Goal: Navigation & Orientation: Find specific page/section

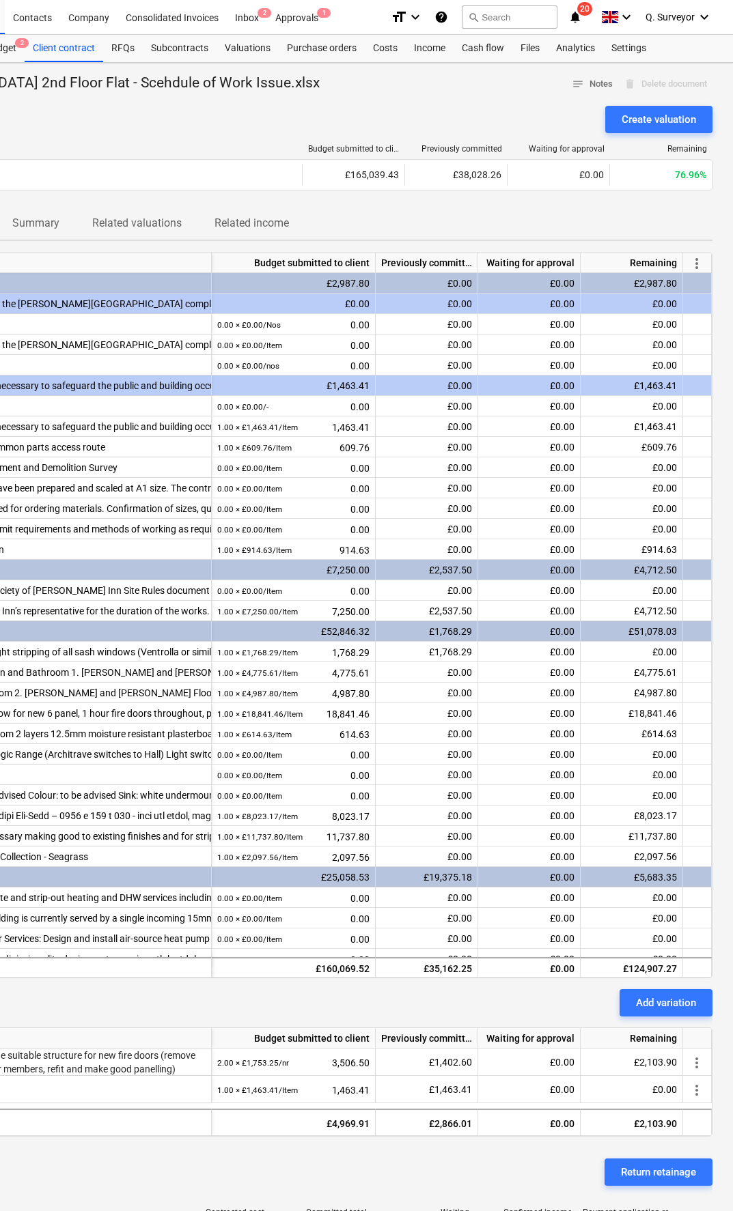
scroll to position [0, 201]
click at [622, 61] on div "Settings" at bounding box center [628, 48] width 51 height 27
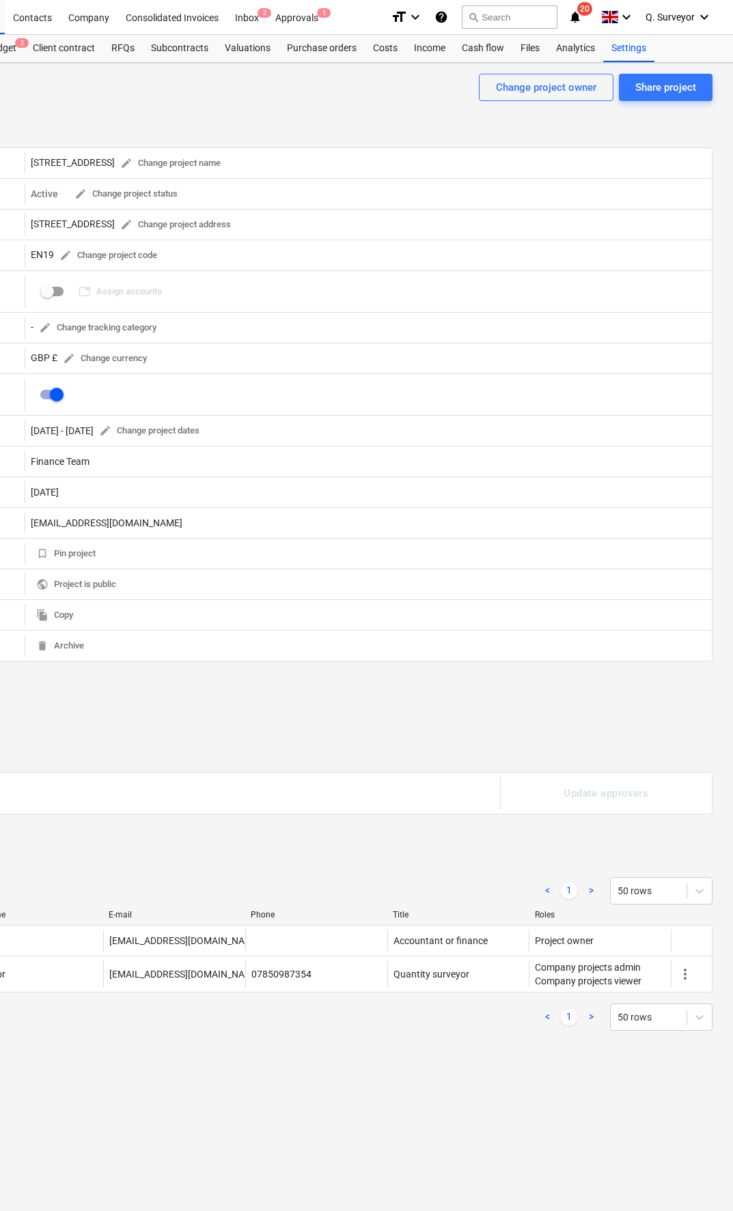
click at [117, 224] on div "[STREET_ADDRESS] edit Change project address" at bounding box center [134, 224] width 206 height 21
click at [93, 223] on div "[STREET_ADDRESS] edit Change project address" at bounding box center [134, 224] width 206 height 21
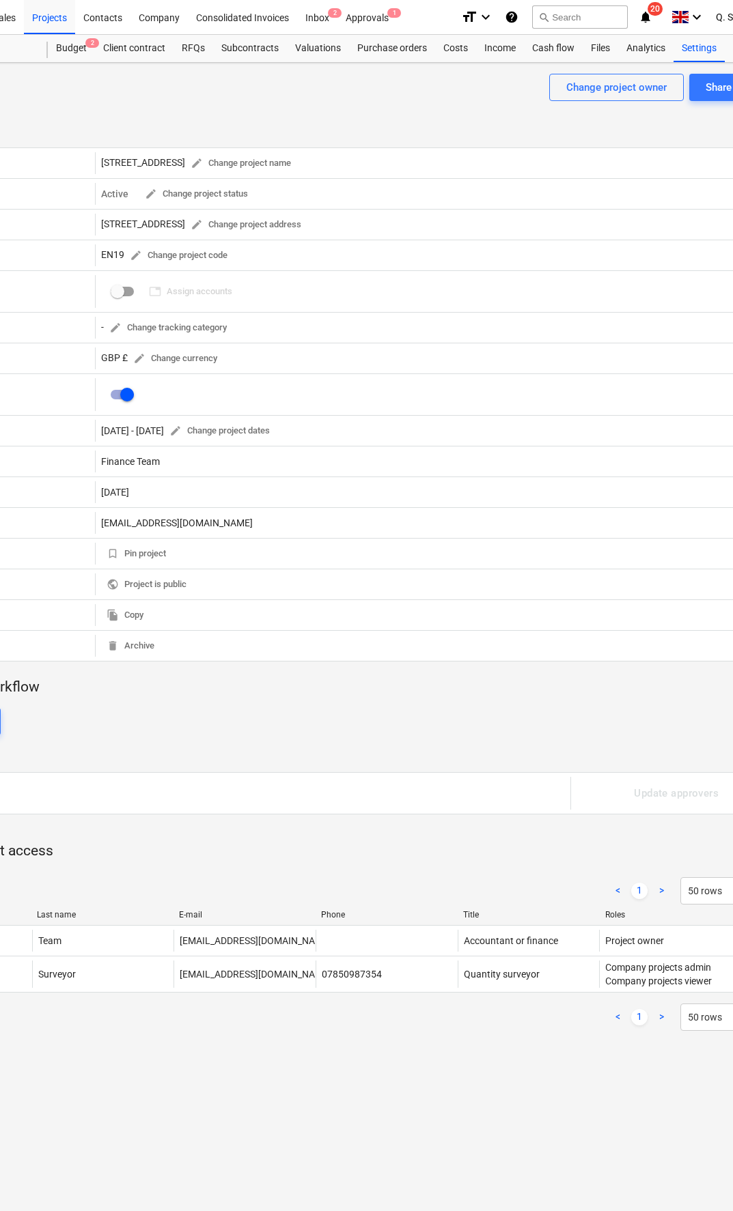
scroll to position [0, 82]
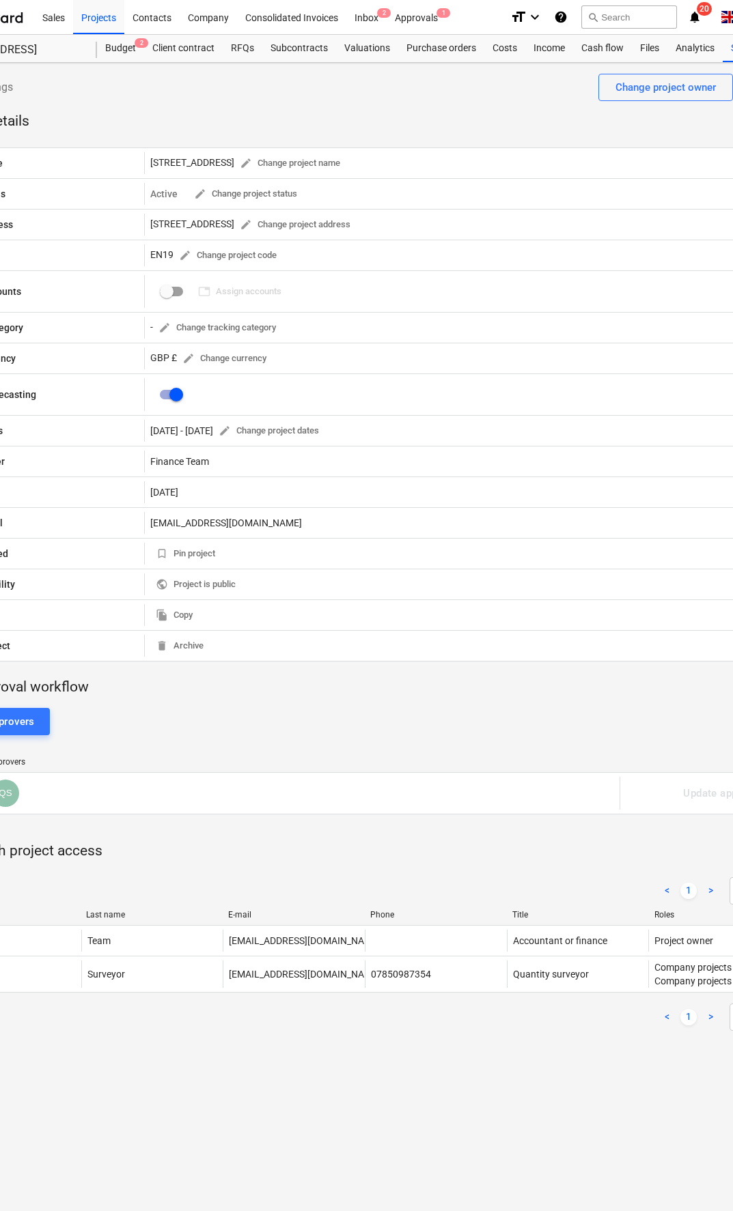
copy div "[STREET_ADDRESS]"
click at [358, 55] on div "Valuations" at bounding box center [367, 48] width 62 height 27
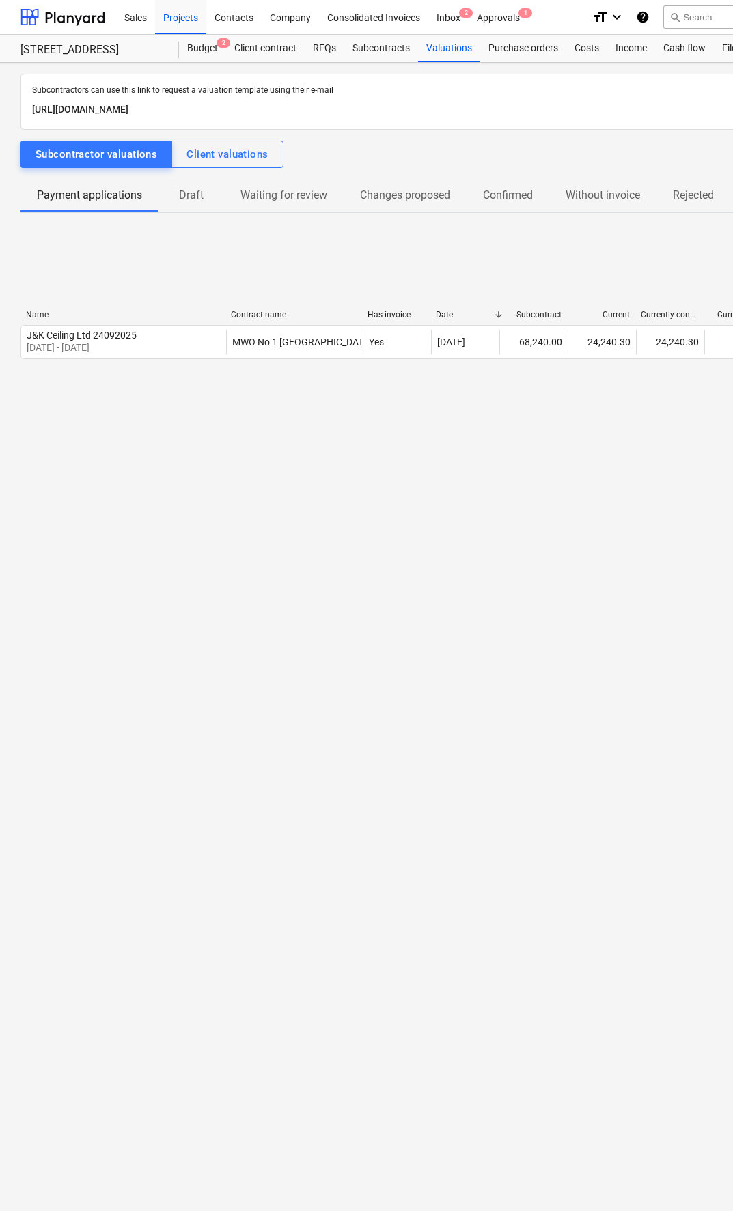
click at [208, 142] on button "Client valuations" at bounding box center [226, 154] width 111 height 27
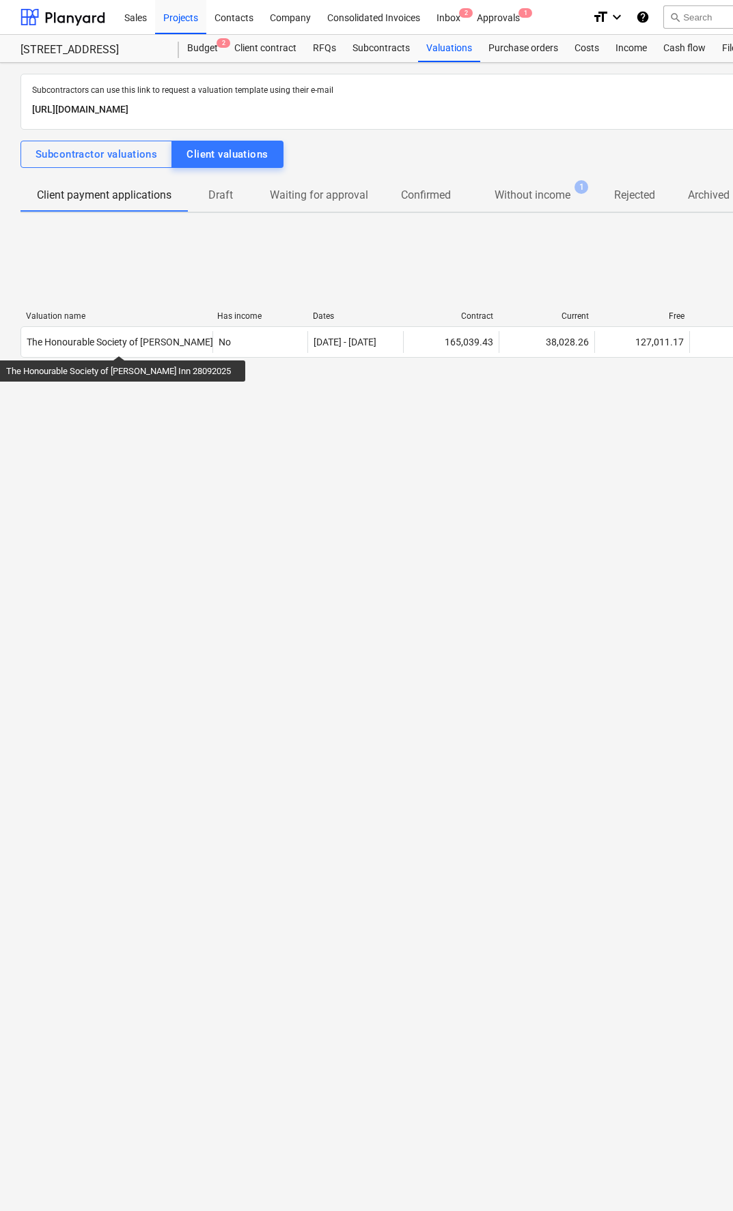
click at [99, 343] on div "The Honourable Society of [PERSON_NAME] Inn 28092025" at bounding box center [151, 342] width 248 height 11
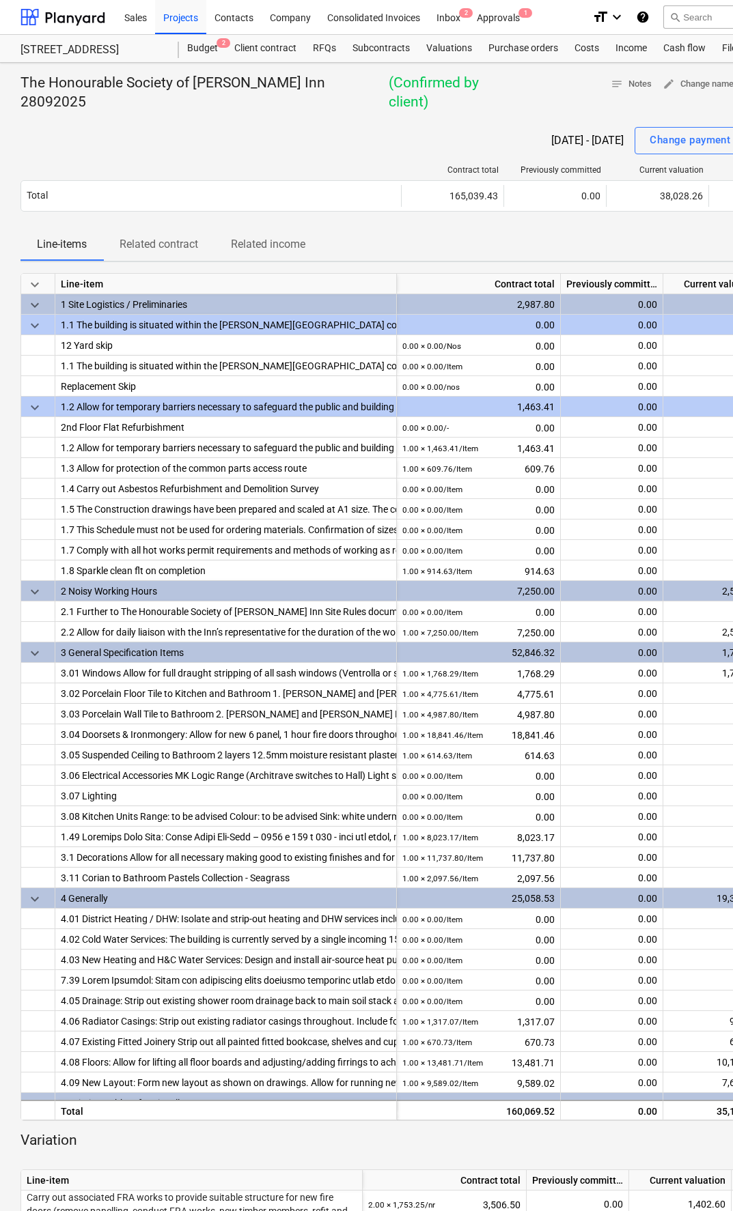
click at [193, 57] on div "Budget 2" at bounding box center [202, 48] width 47 height 27
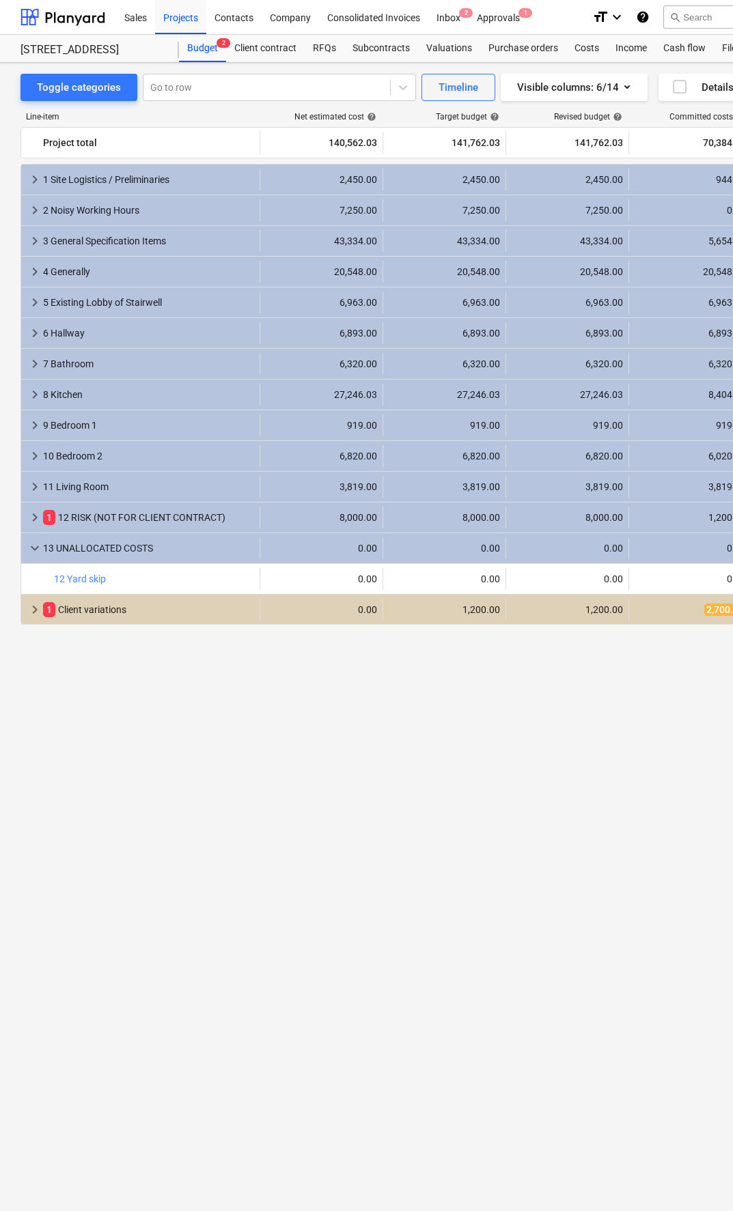
click at [42, 606] on span "keyboard_arrow_right" at bounding box center [35, 610] width 16 height 16
